Goal: Use online tool/utility

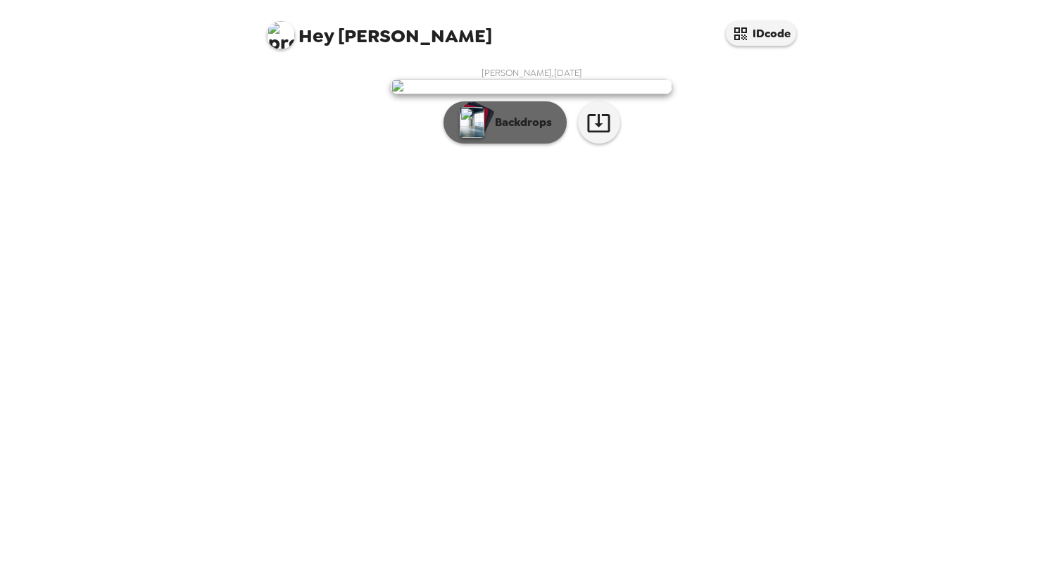
click at [520, 131] on p "Backdrops" at bounding box center [520, 122] width 64 height 17
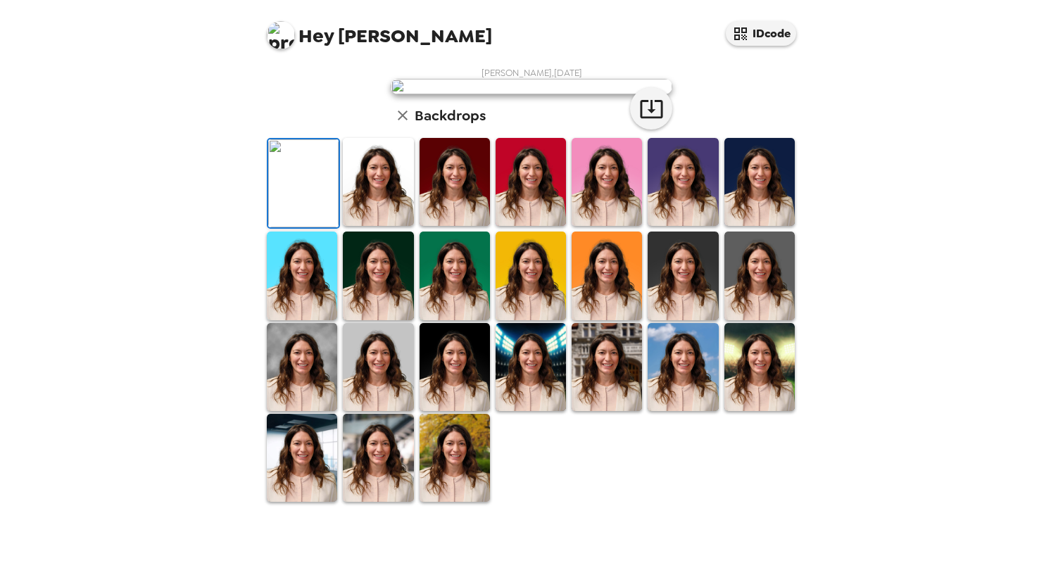
scroll to position [252, 0]
click at [288, 502] on img at bounding box center [302, 458] width 70 height 88
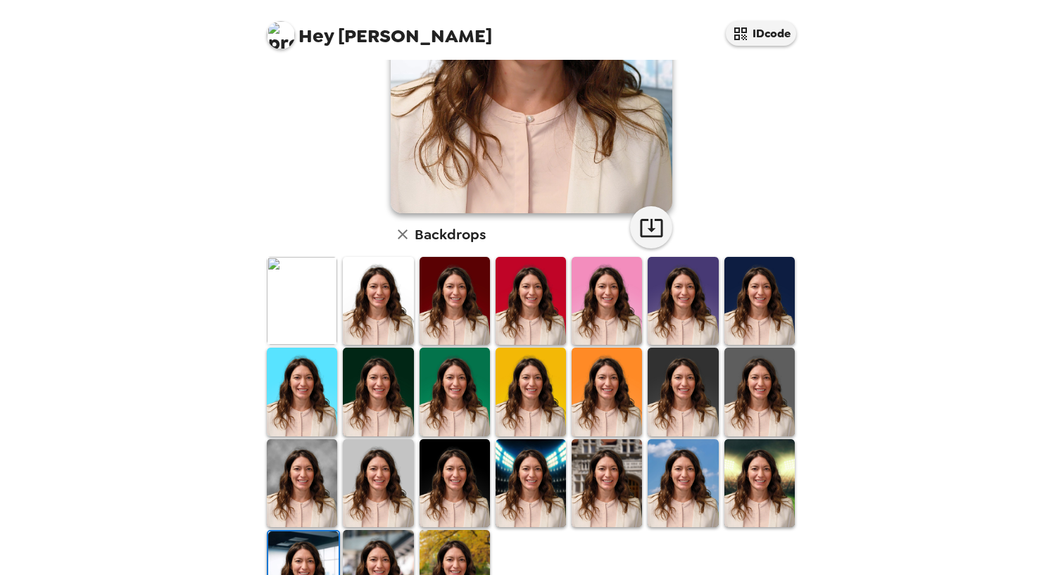
scroll to position [268, 0]
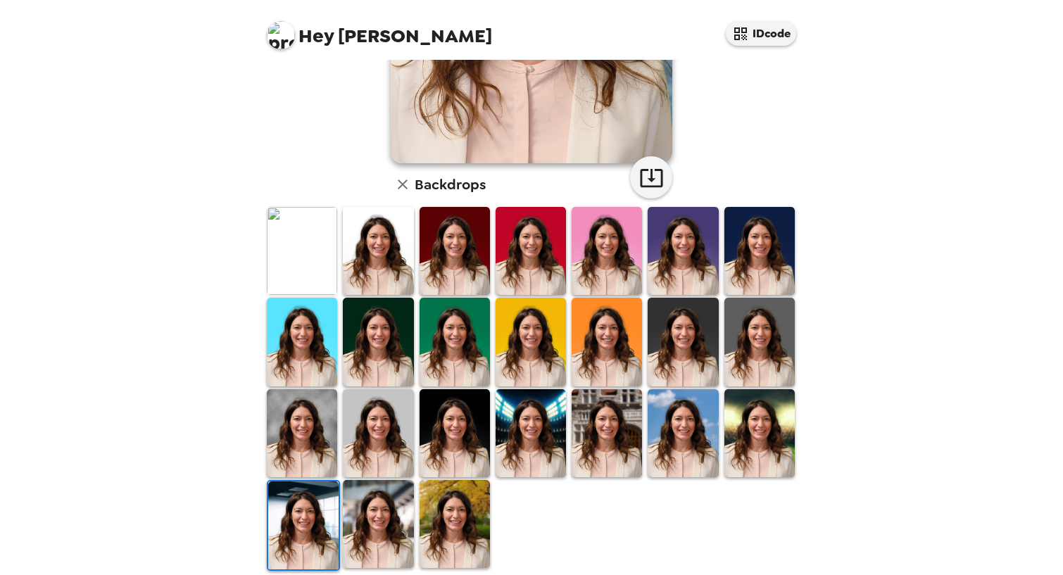
click at [387, 520] on img at bounding box center [378, 524] width 70 height 88
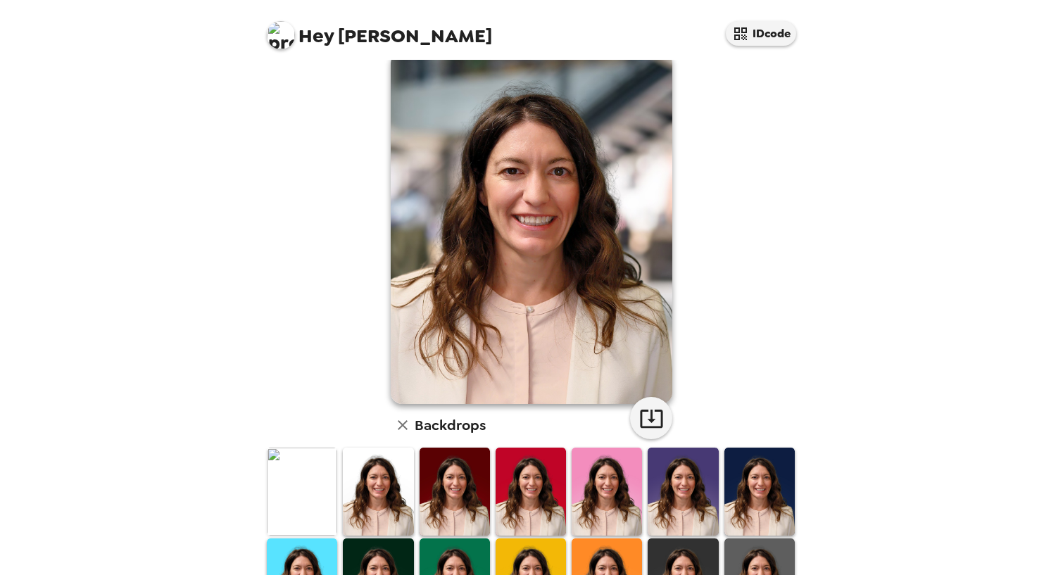
scroll to position [0, 0]
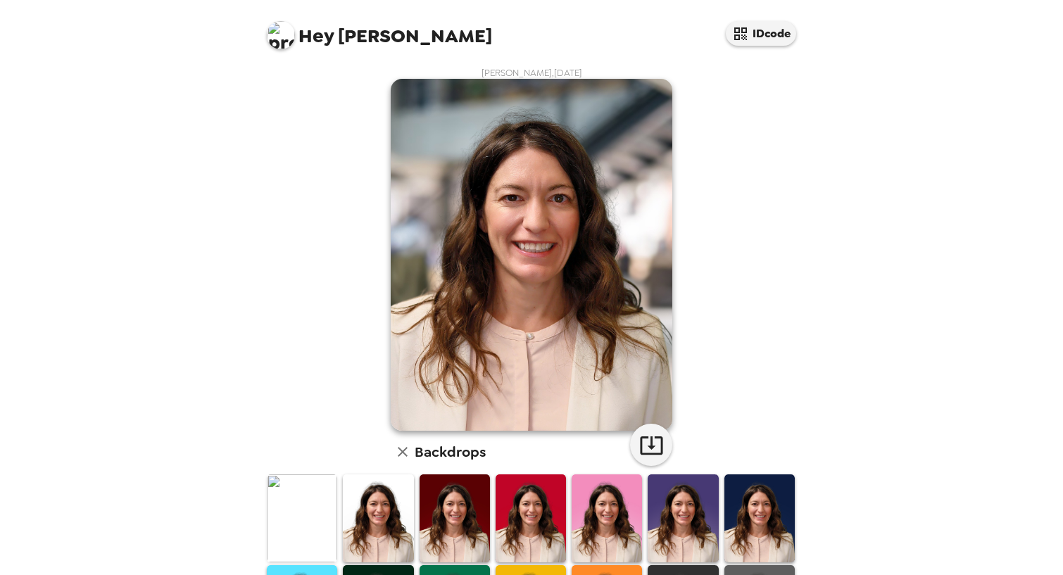
click at [776, 518] on img at bounding box center [760, 519] width 70 height 88
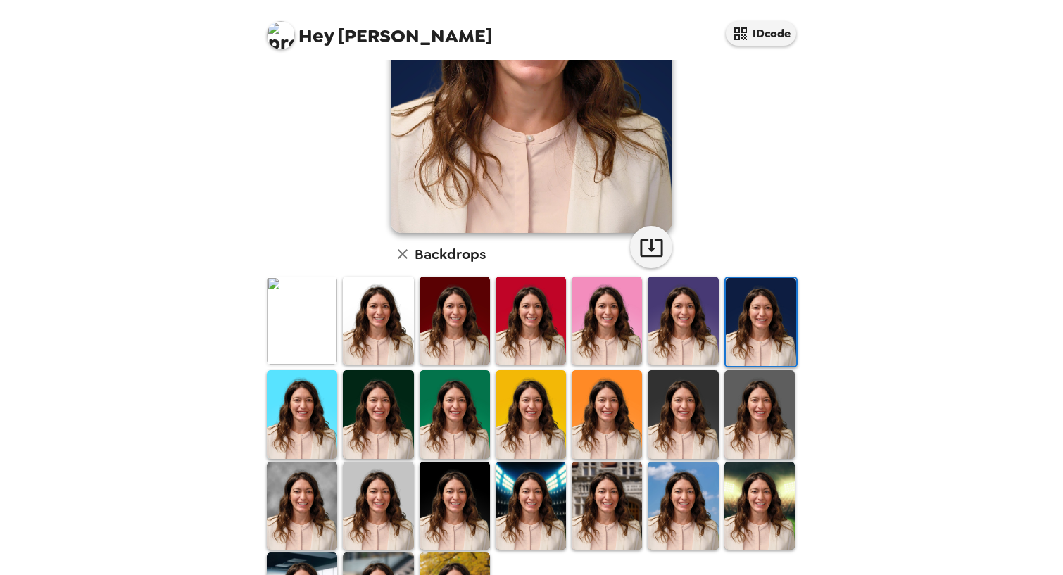
scroll to position [205, 0]
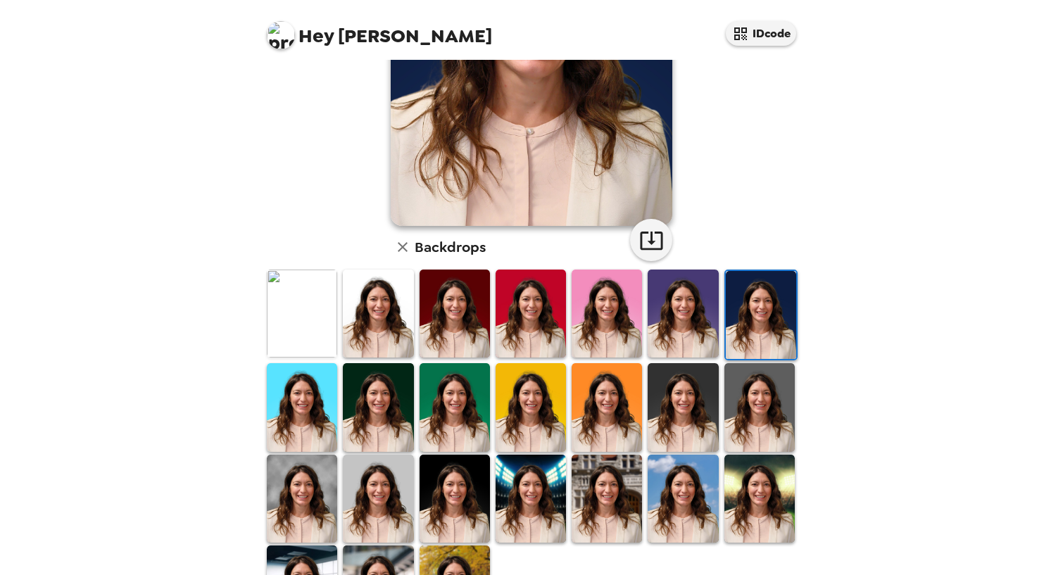
click at [763, 492] on img at bounding box center [760, 499] width 70 height 88
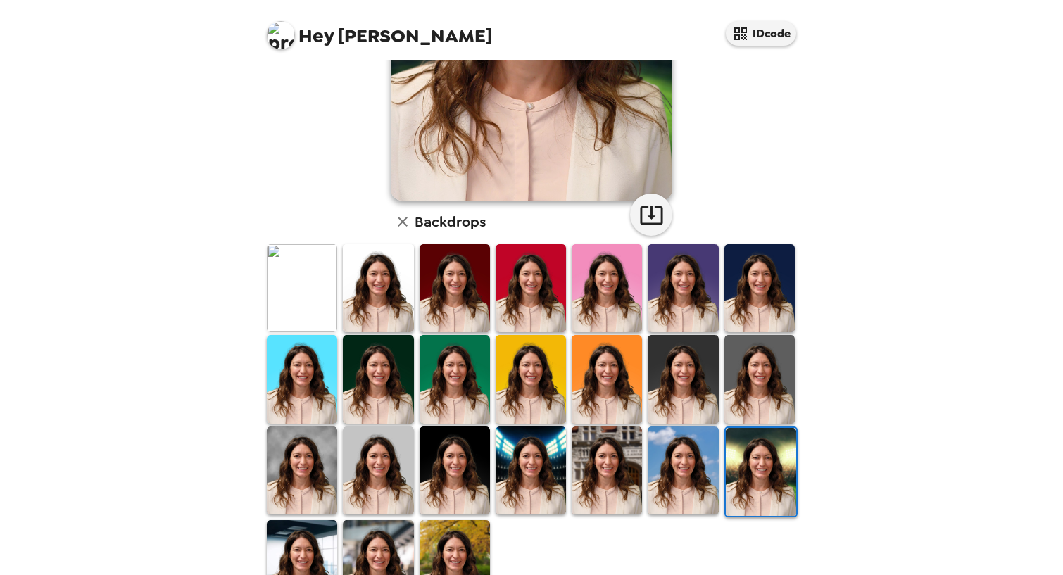
scroll to position [268, 0]
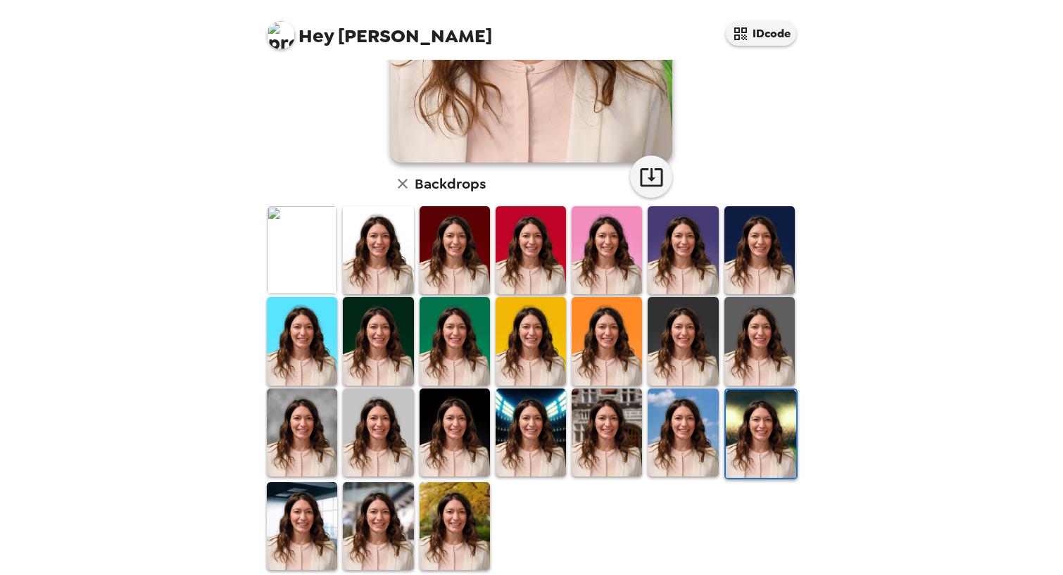
click at [392, 539] on img at bounding box center [378, 526] width 70 height 88
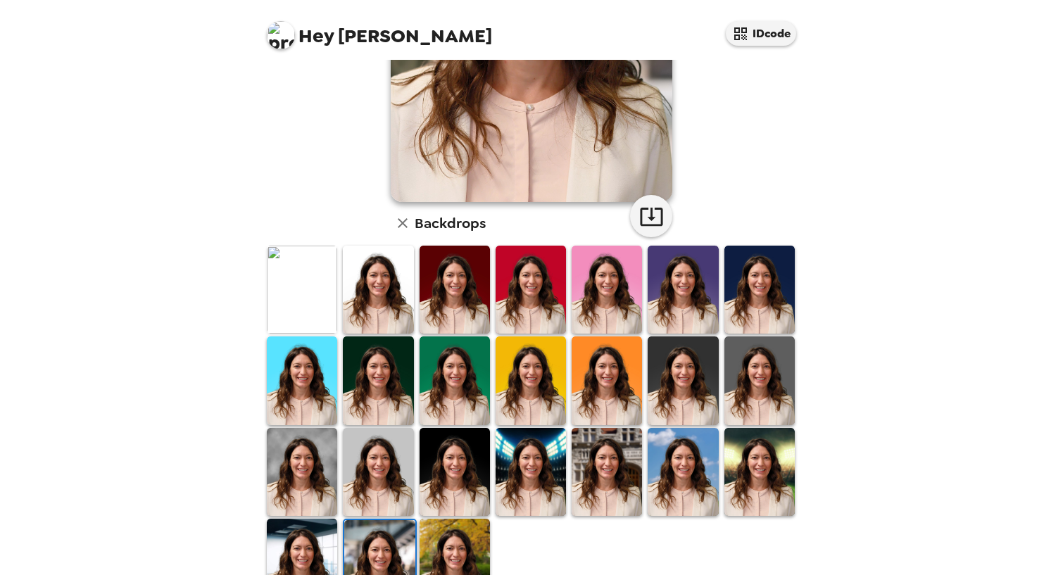
scroll to position [279, 0]
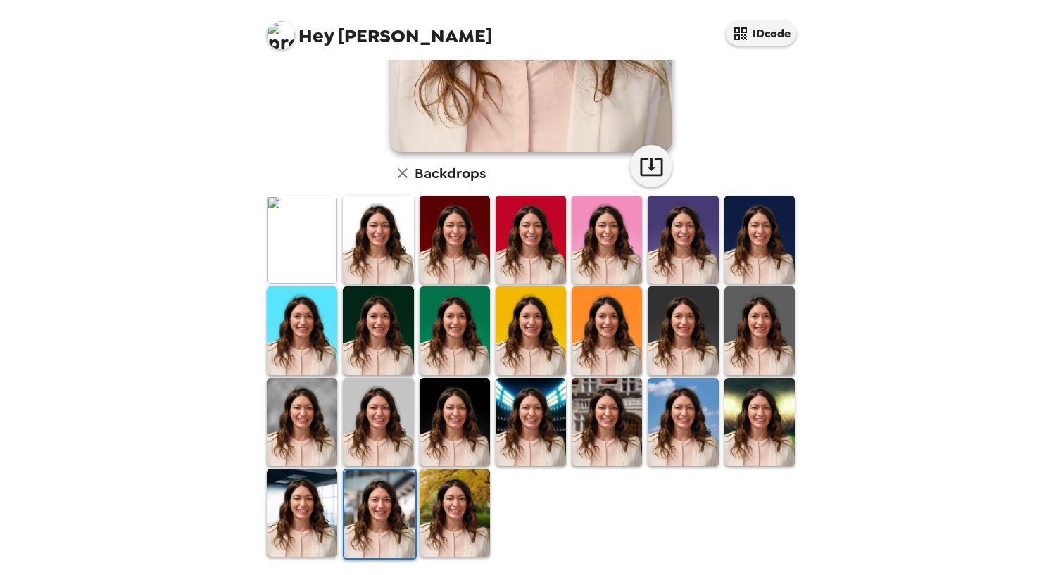
click at [625, 425] on img at bounding box center [607, 422] width 70 height 88
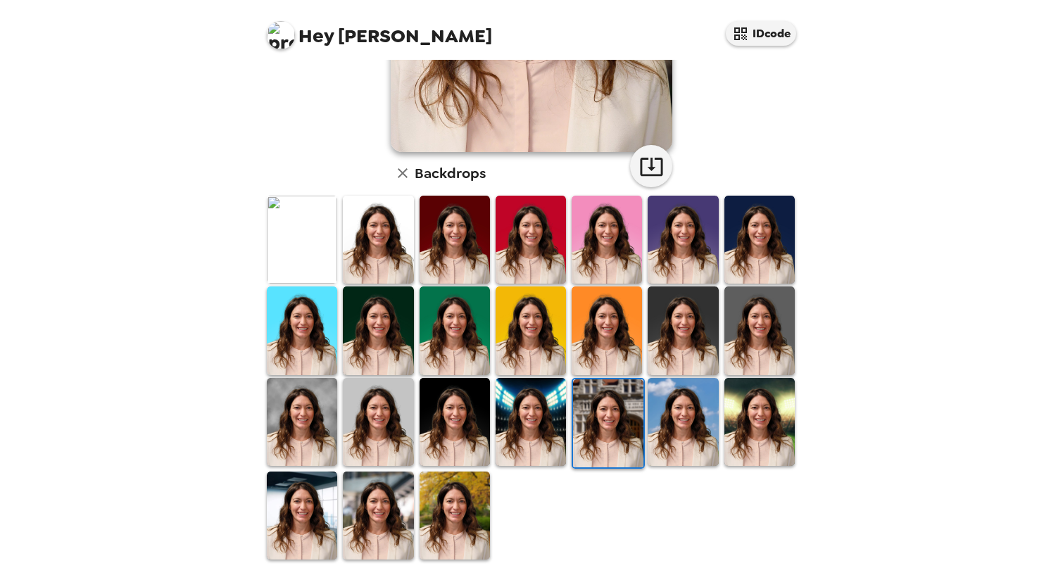
click at [395, 491] on img at bounding box center [378, 516] width 70 height 88
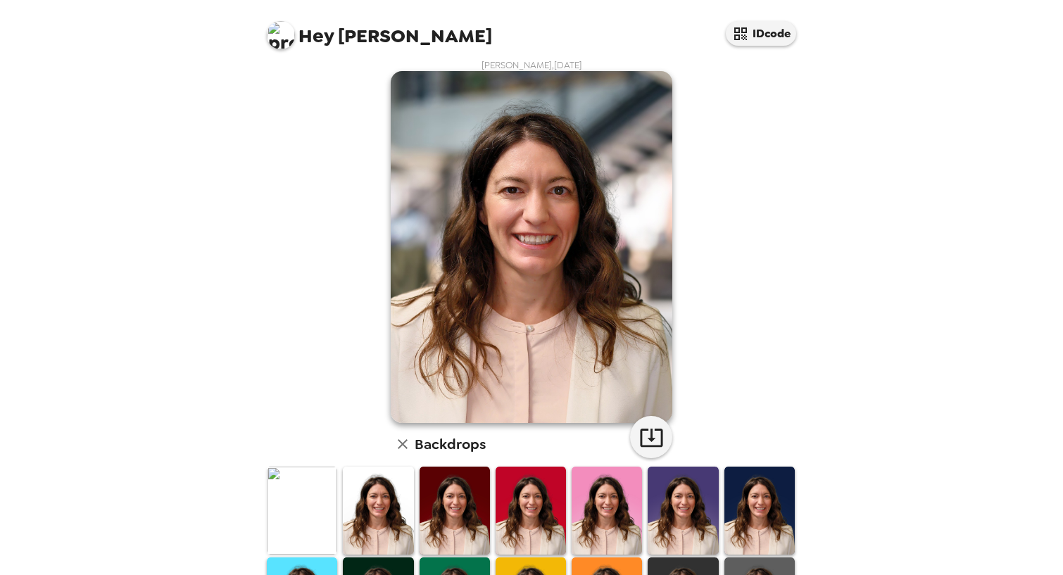
scroll to position [0, 0]
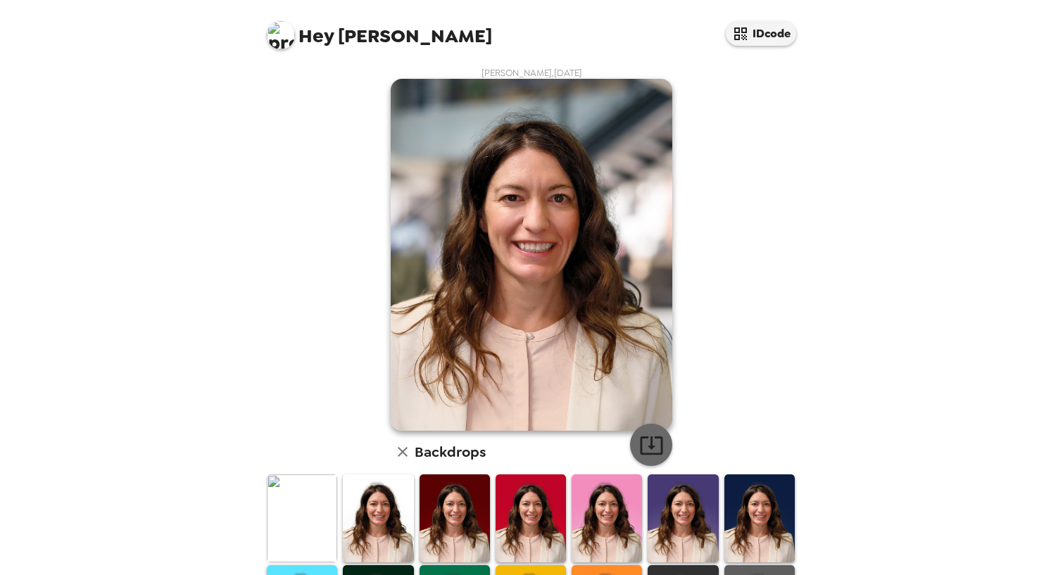
click at [649, 444] on icon "button" at bounding box center [651, 445] width 25 height 25
